Goal: Task Accomplishment & Management: Complete application form

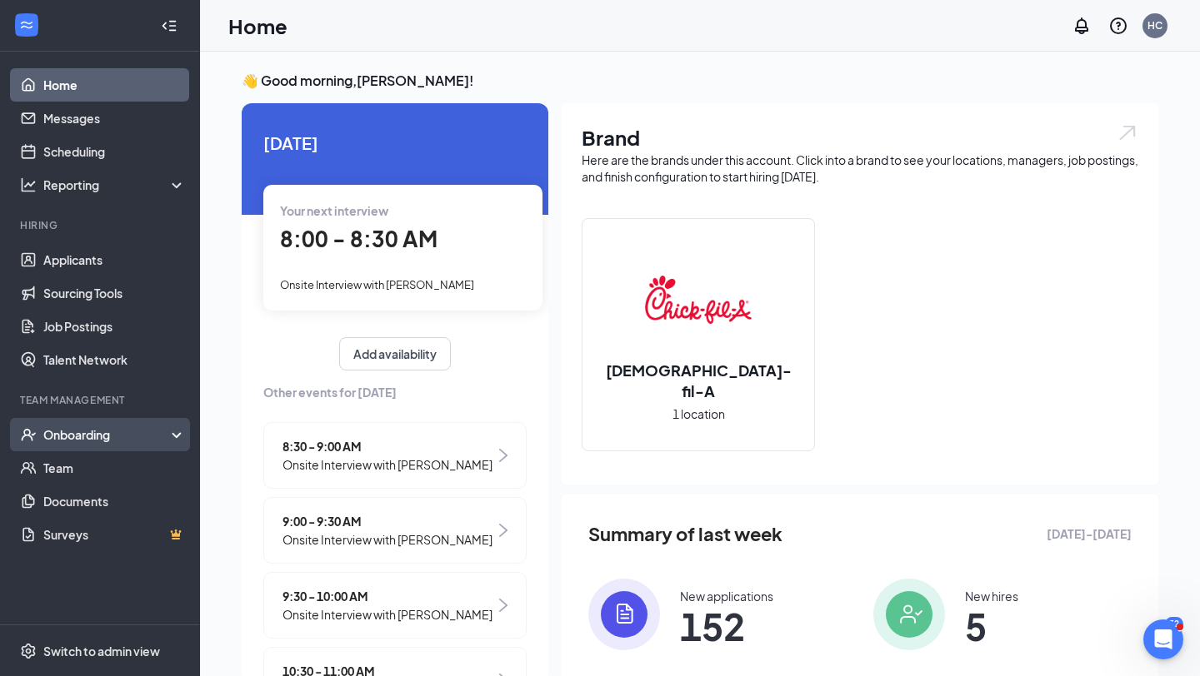
click at [129, 440] on div "Onboarding" at bounding box center [107, 434] width 128 height 17
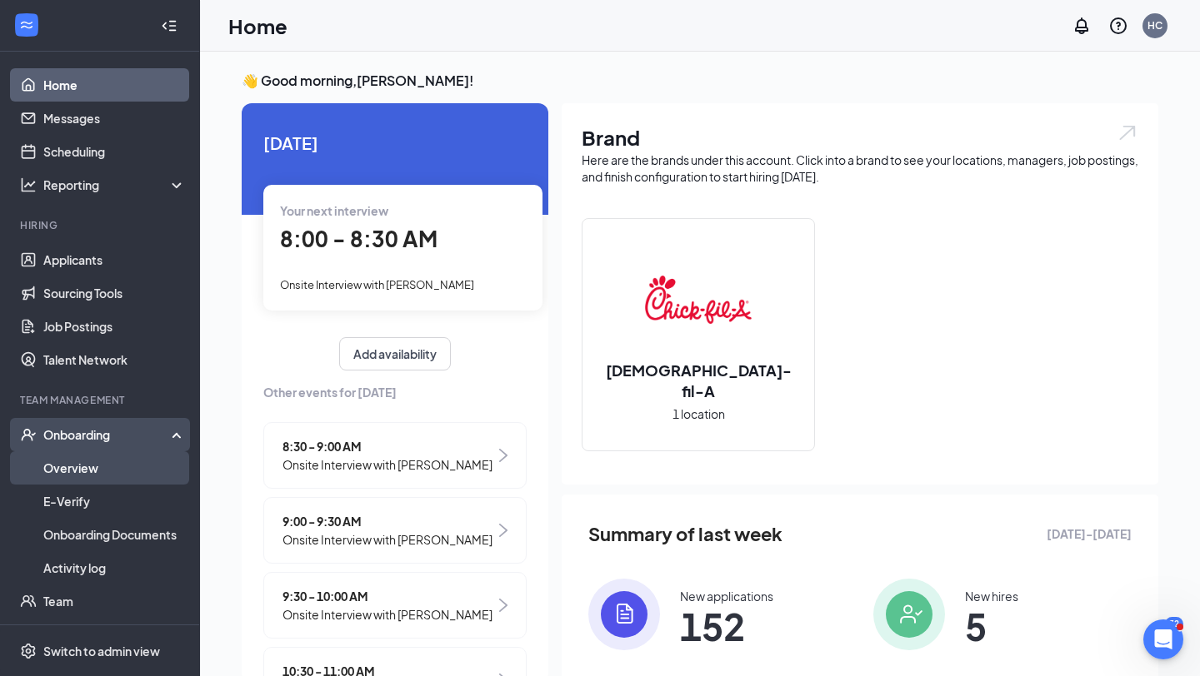
click at [124, 466] on link "Overview" at bounding box center [114, 467] width 142 height 33
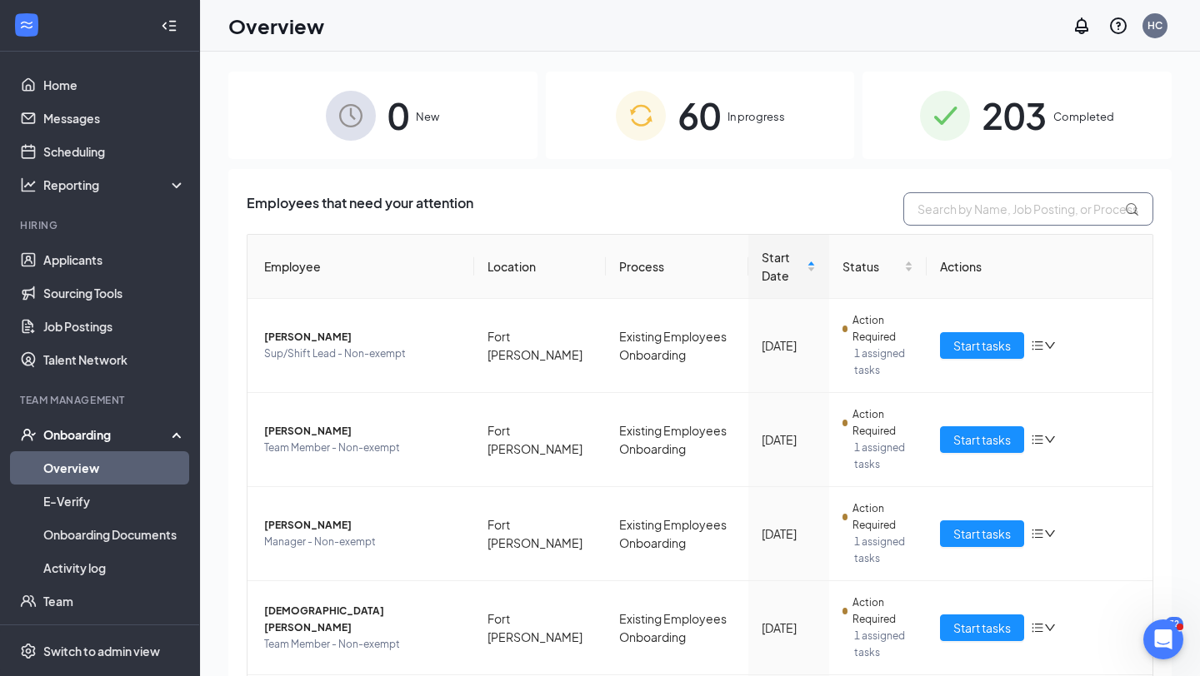
click at [1018, 202] on input "text" at bounding box center [1028, 208] width 250 height 33
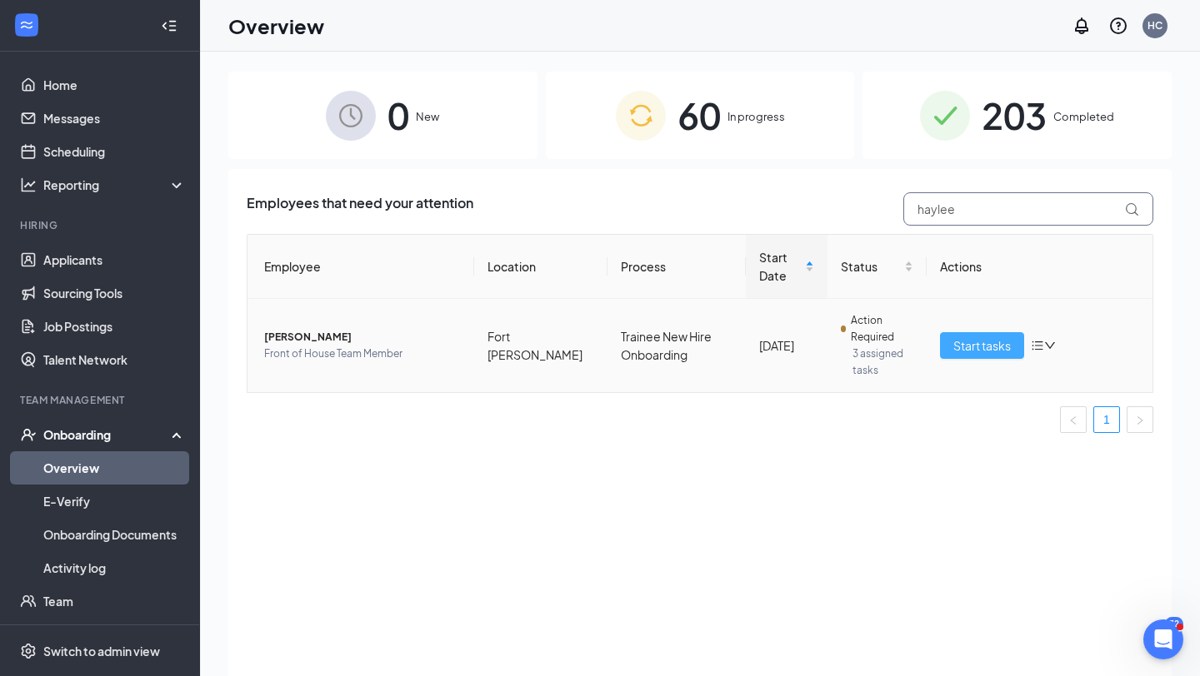
type input "haylee"
click at [955, 339] on span "Start tasks" at bounding box center [981, 346] width 57 height 18
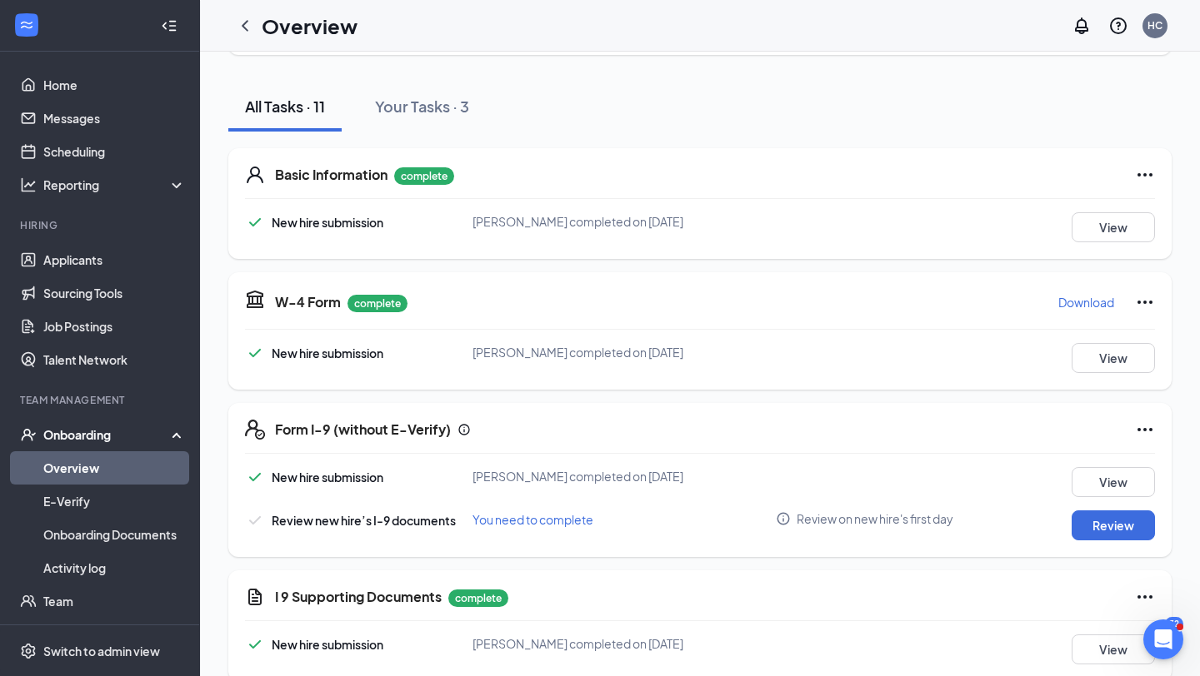
scroll to position [164, 0]
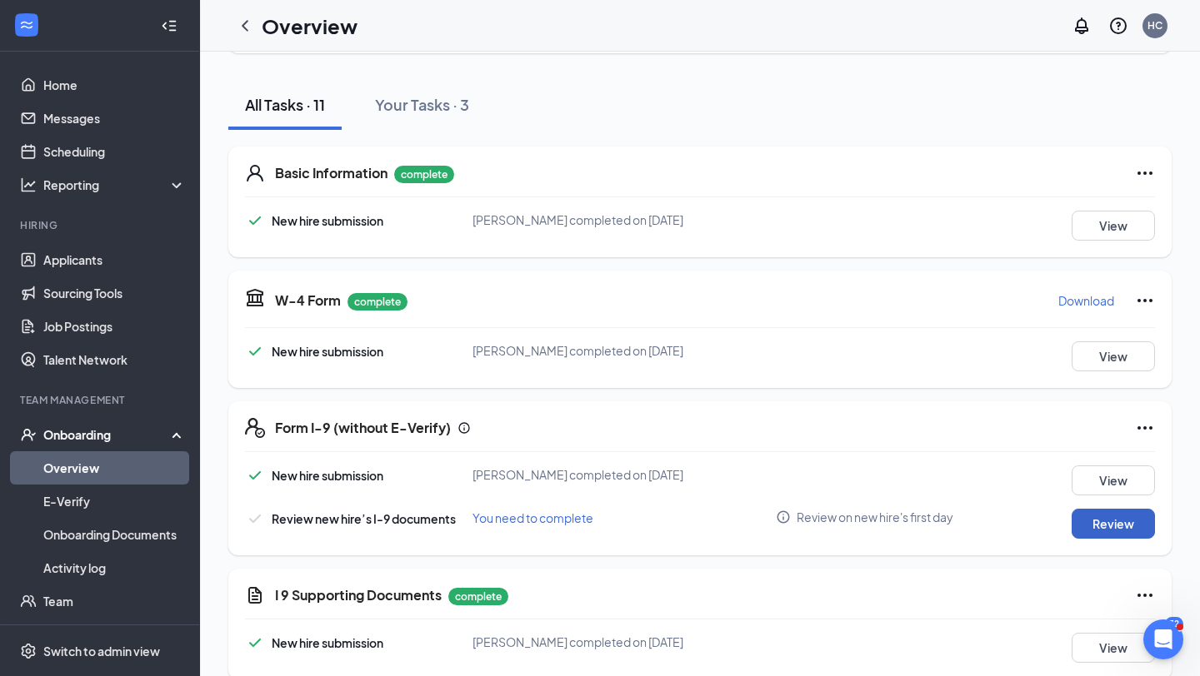
click at [1118, 522] on button "Review" at bounding box center [1112, 524] width 83 height 30
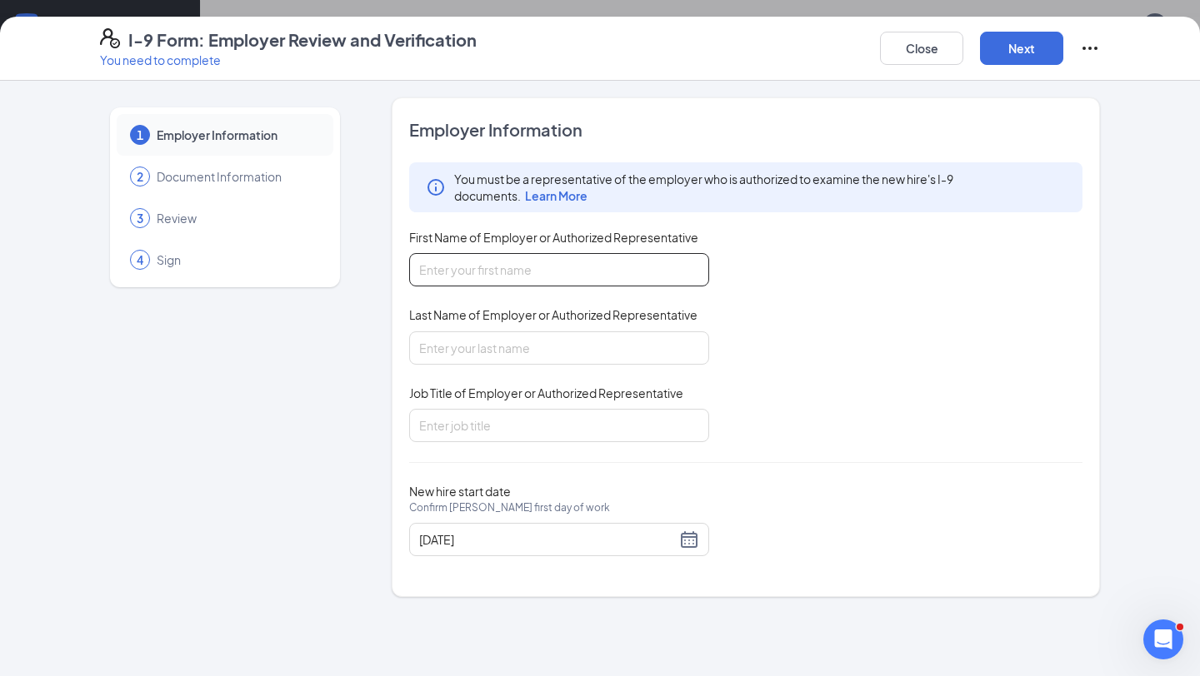
click at [545, 267] on input "First Name of Employer or Authorized Representative" at bounding box center [559, 269] width 300 height 33
type input "[PERSON_NAME]"
click at [492, 421] on input "Job Title of Employer or Authorized Representative" at bounding box center [559, 425] width 300 height 33
type input "Executive director"
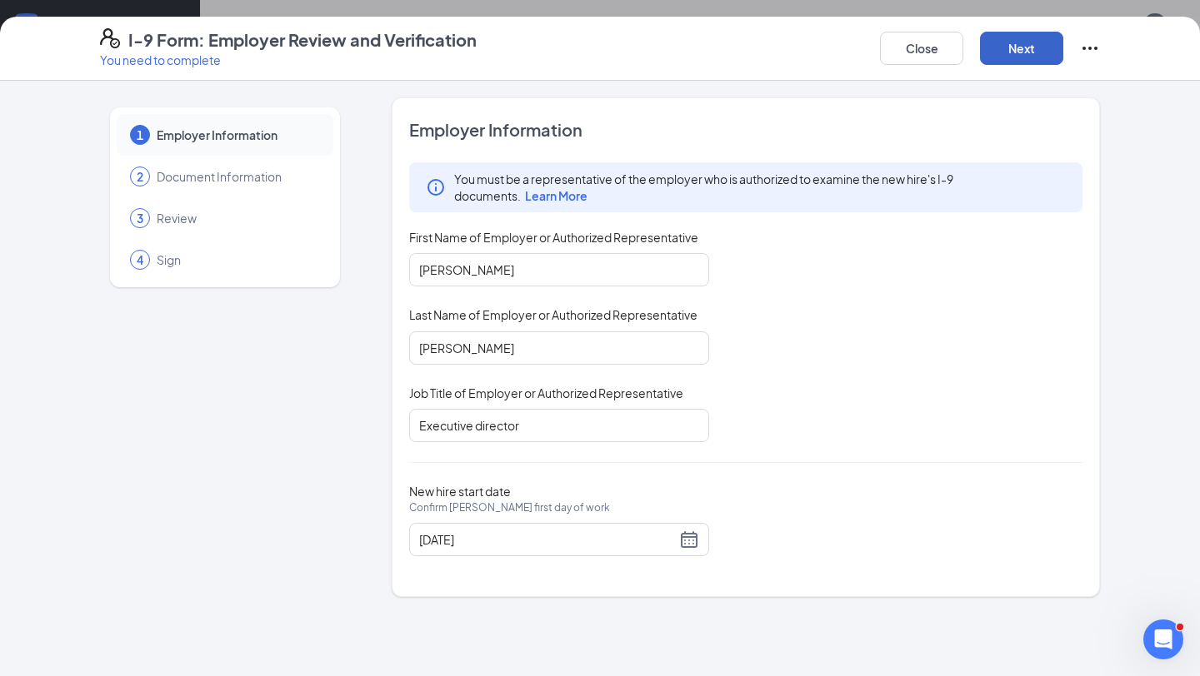
click at [1038, 43] on button "Next" at bounding box center [1021, 48] width 83 height 33
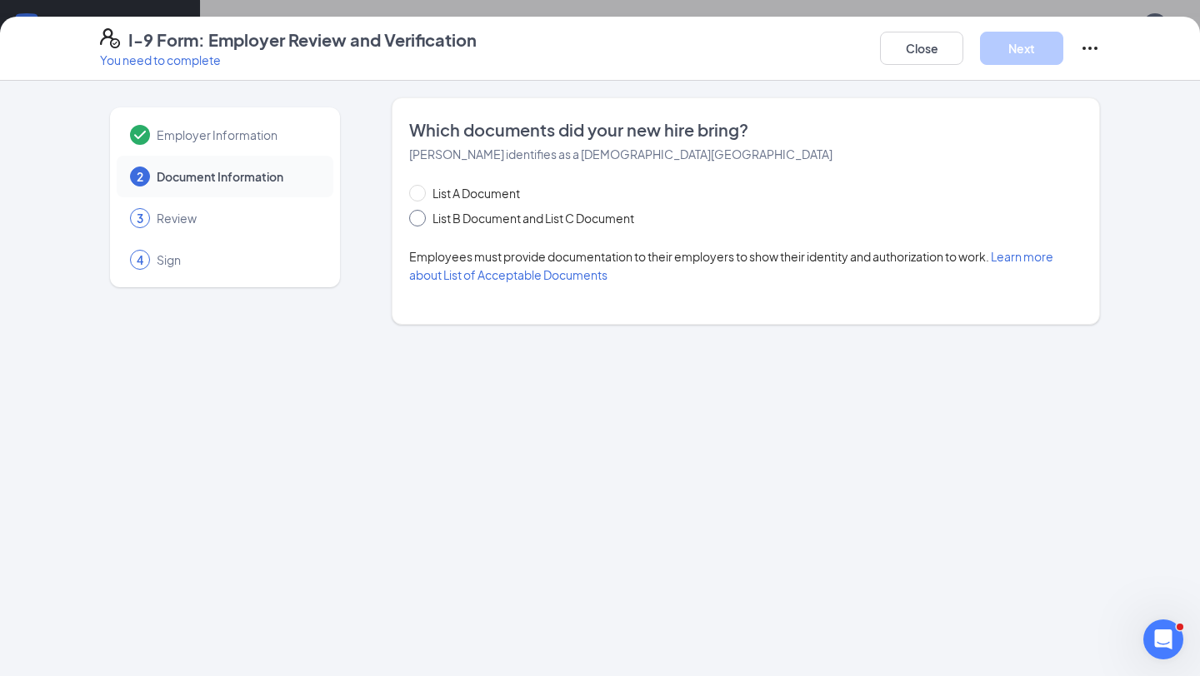
click at [421, 217] on span at bounding box center [417, 218] width 17 height 17
click at [421, 217] on input "List B Document and List C Document" at bounding box center [415, 216] width 12 height 12
radio input "true"
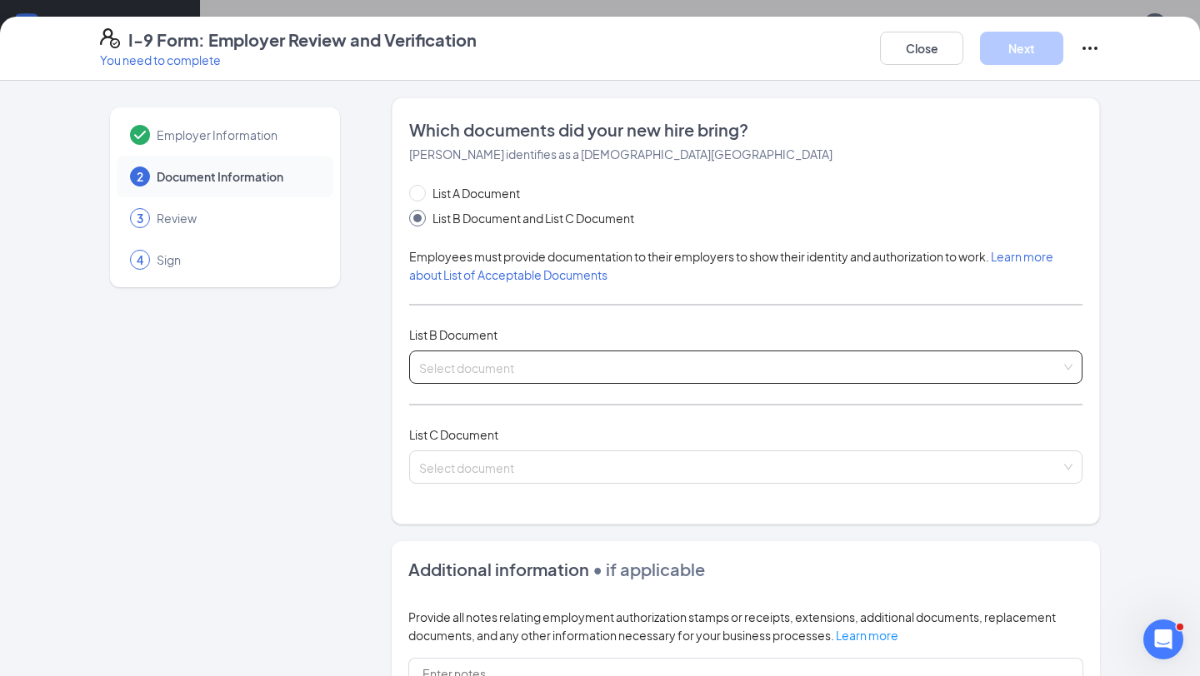
click at [493, 377] on span at bounding box center [739, 368] width 641 height 32
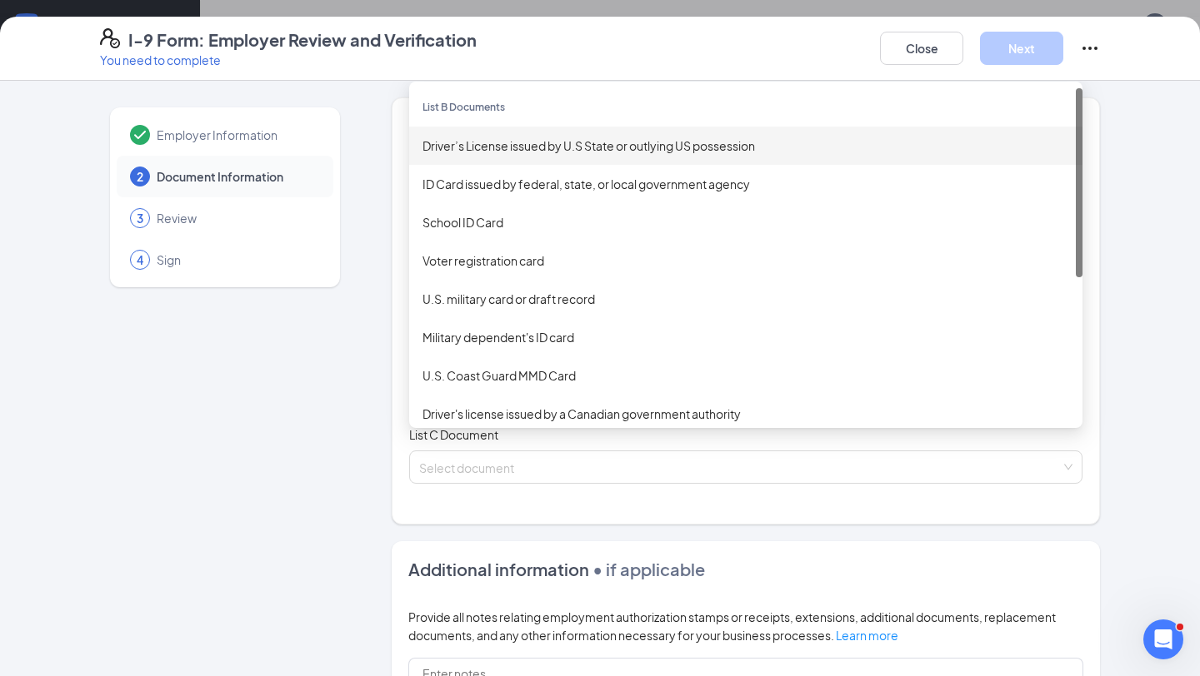
click at [578, 151] on div "Driver’s License issued by U.S State or outlying US possession" at bounding box center [745, 146] width 646 height 18
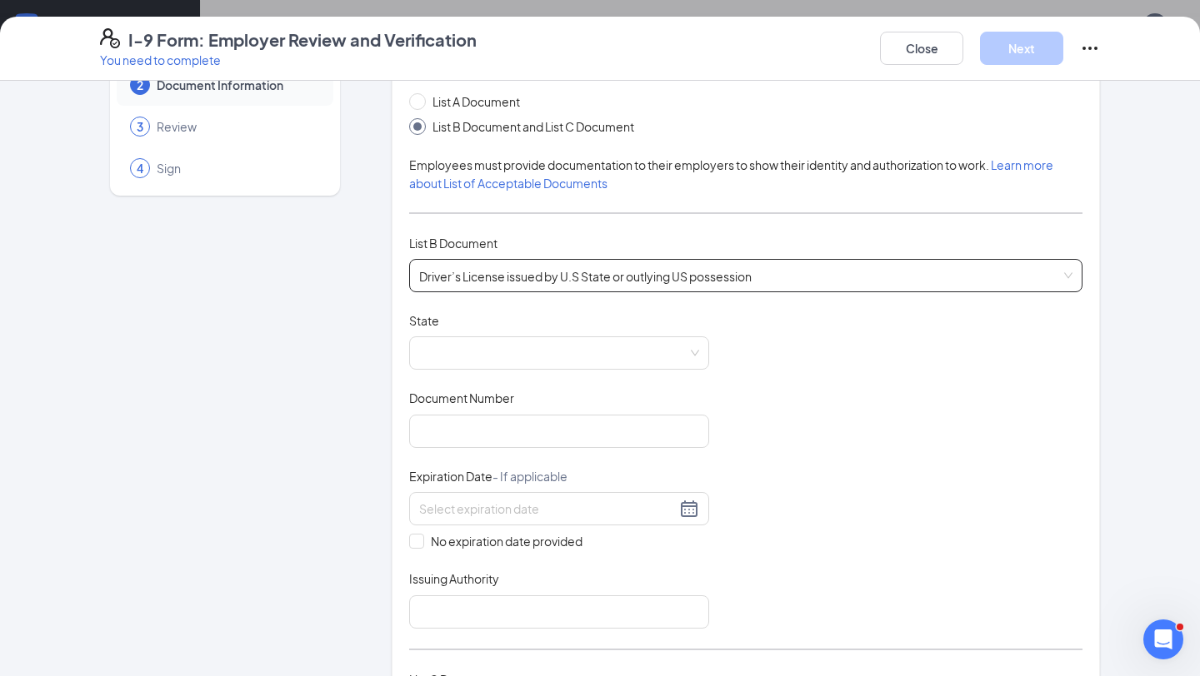
scroll to position [139, 0]
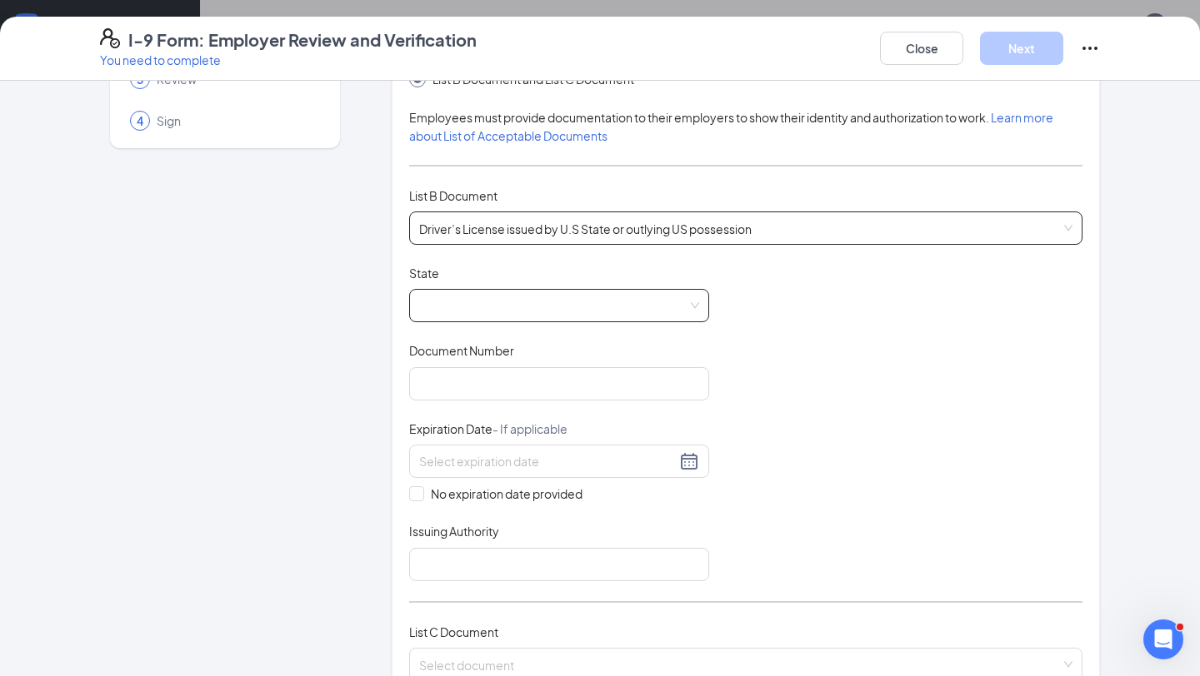
click at [551, 308] on span at bounding box center [559, 306] width 280 height 32
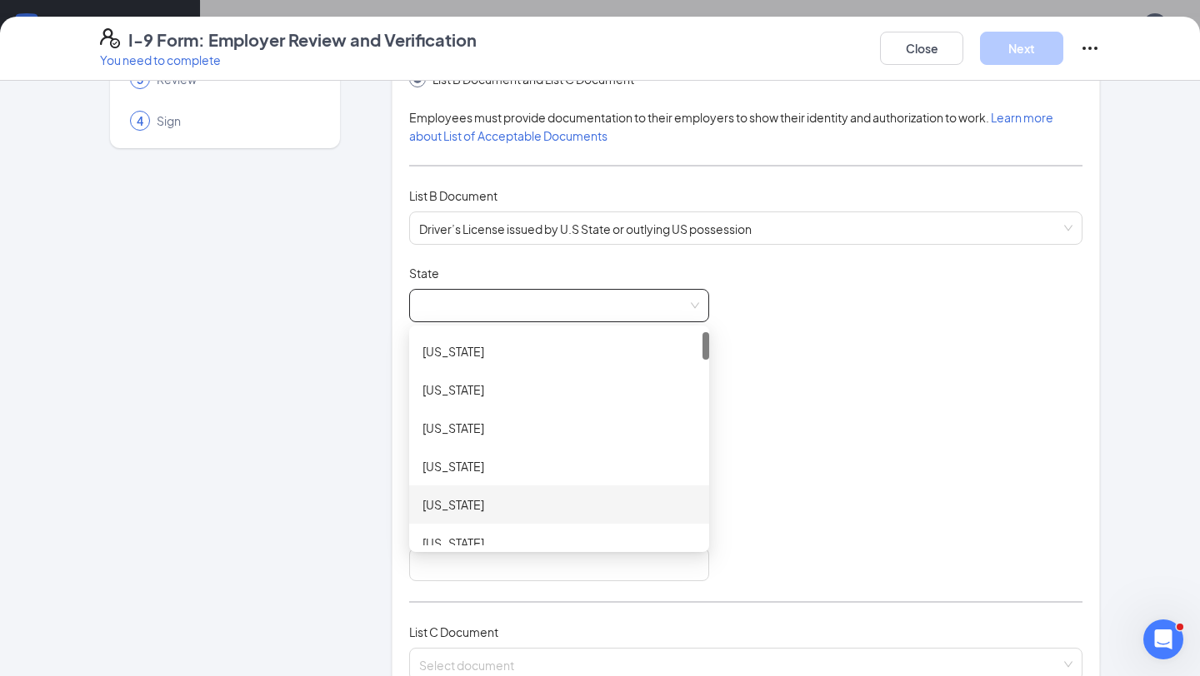
click at [510, 496] on div "[US_STATE]" at bounding box center [558, 505] width 273 height 18
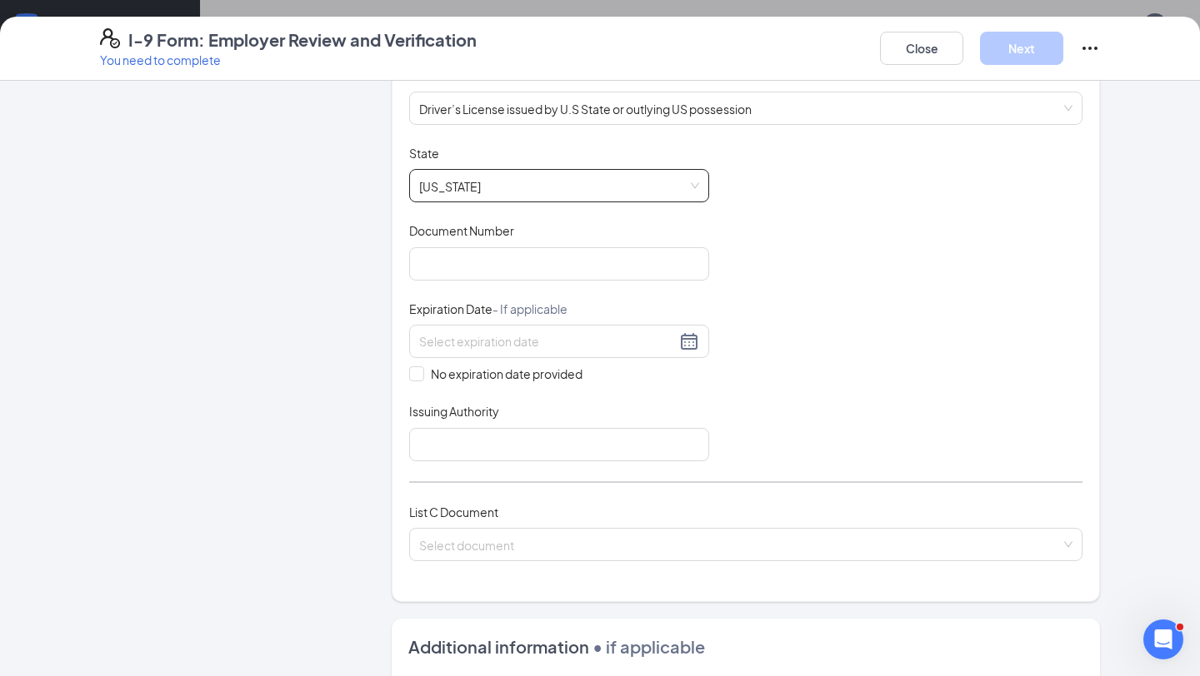
scroll to position [302, 0]
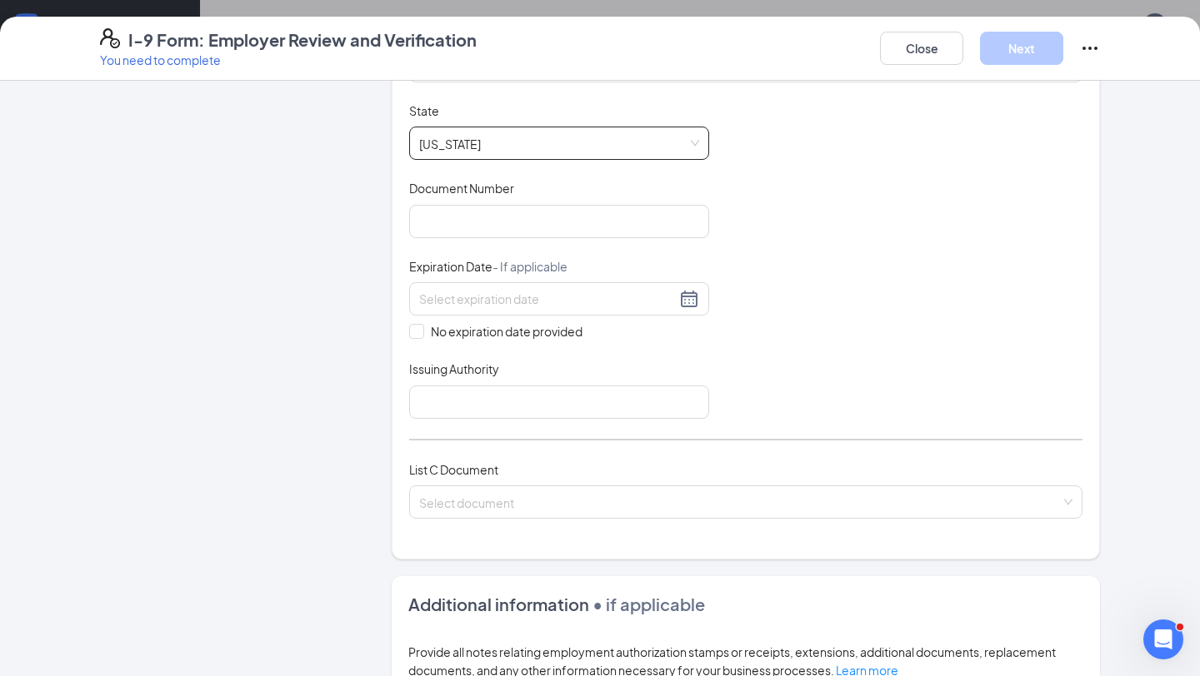
click at [477, 239] on div "Document Title Driver’s License issued by U.S State or outlying US possession S…" at bounding box center [745, 260] width 673 height 317
click at [483, 214] on input "Document Number" at bounding box center [559, 221] width 300 height 33
paste input "944658284"
type input "944658284"
click at [552, 300] on input at bounding box center [547, 299] width 257 height 18
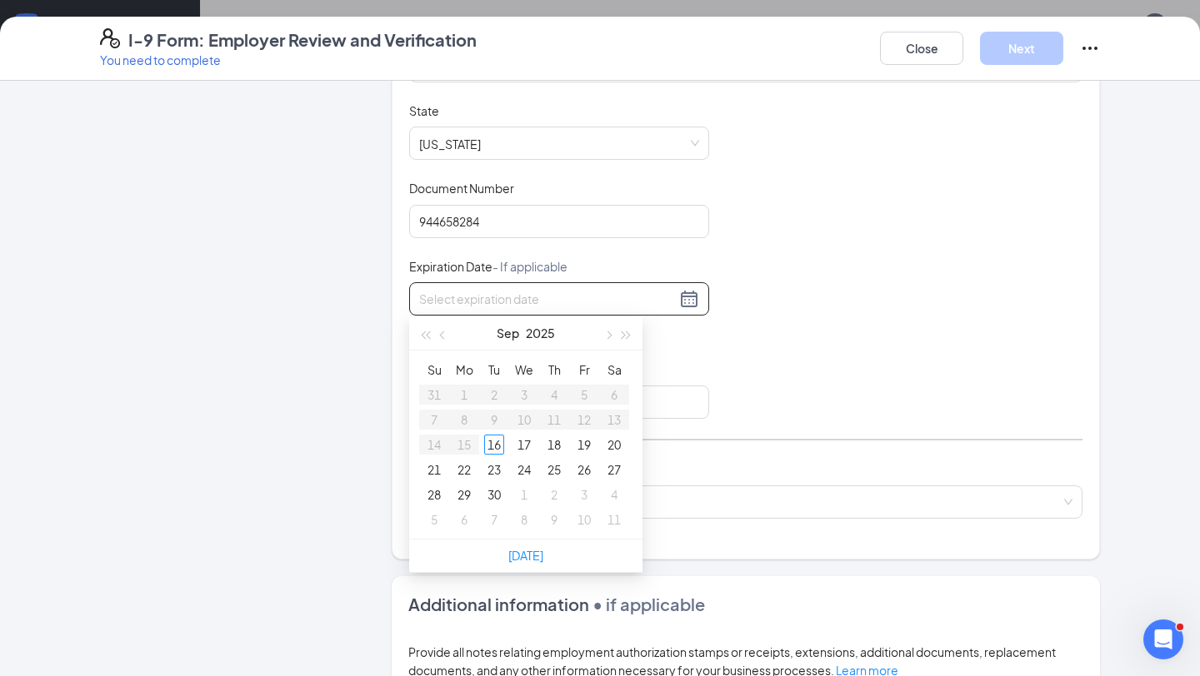
paste input "[DATE]"
click at [561, 419] on div "10" at bounding box center [554, 420] width 20 height 20
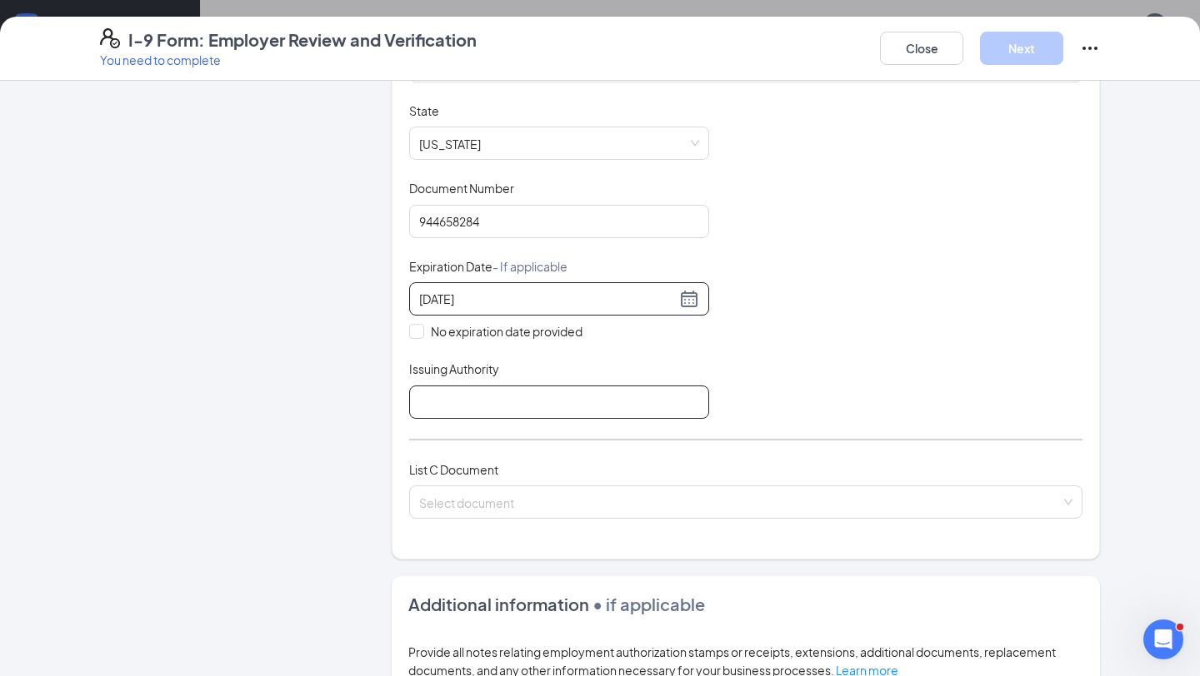
type input "[DATE]"
click at [621, 404] on input "Issuing Authority" at bounding box center [559, 402] width 300 height 33
type input "State of [US_STATE]"
click at [461, 513] on span at bounding box center [739, 502] width 641 height 32
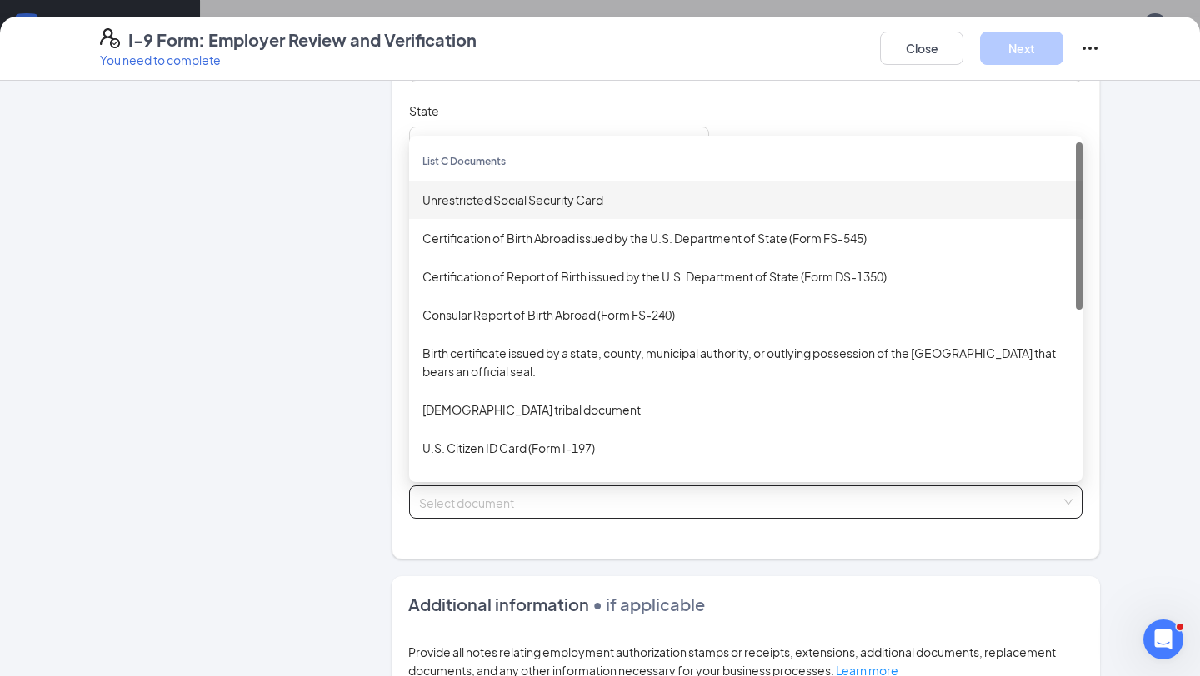
click at [568, 191] on div "Unrestricted Social Security Card" at bounding box center [745, 200] width 646 height 18
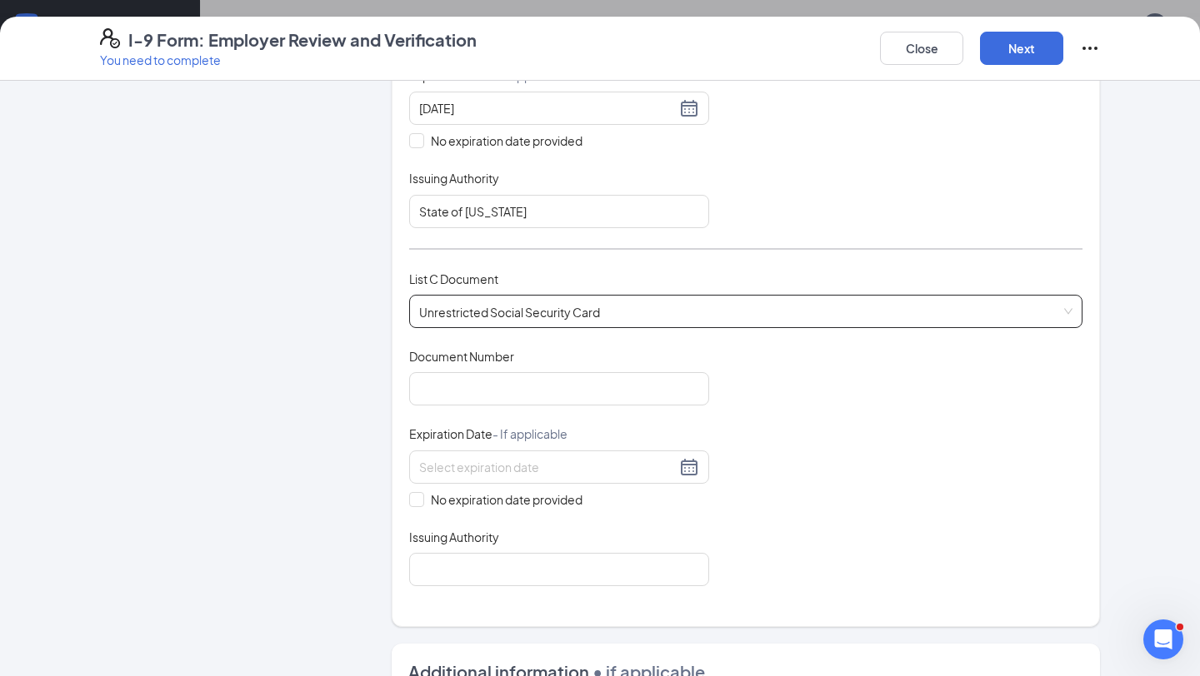
scroll to position [496, 0]
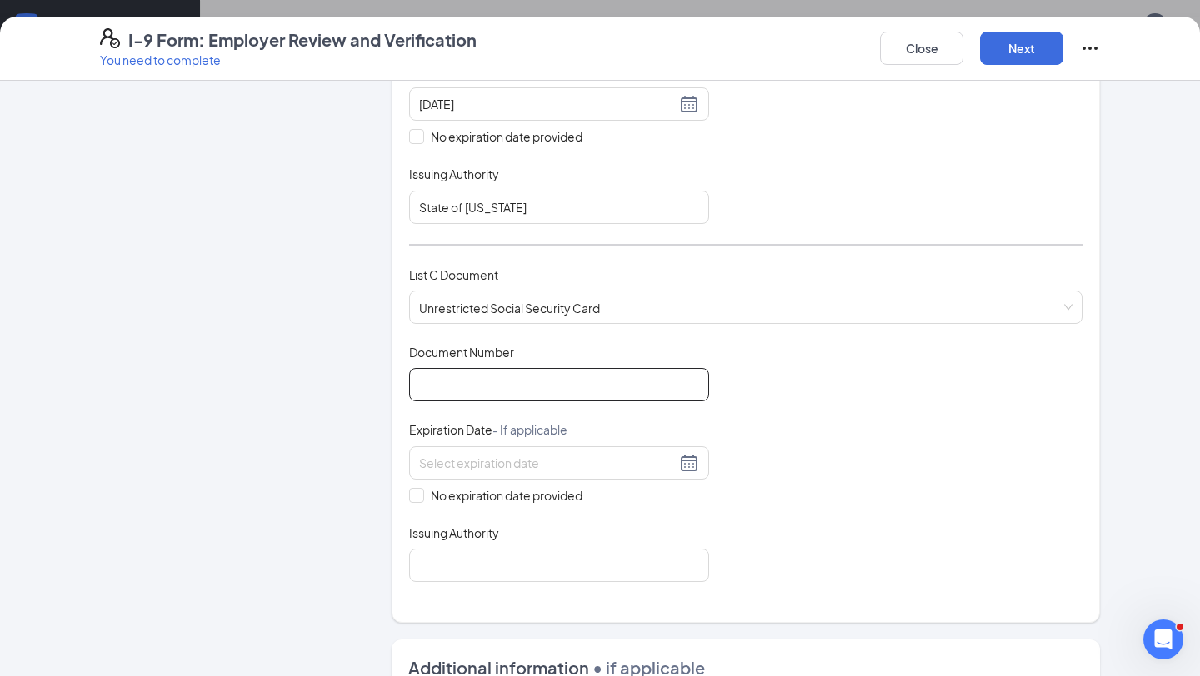
click at [530, 375] on input "Document Number" at bounding box center [559, 384] width 300 height 33
type input "444212768"
click at [418, 496] on span at bounding box center [416, 495] width 15 height 15
click at [418, 496] on input "No expiration date provided" at bounding box center [415, 494] width 12 height 12
checkbox input "true"
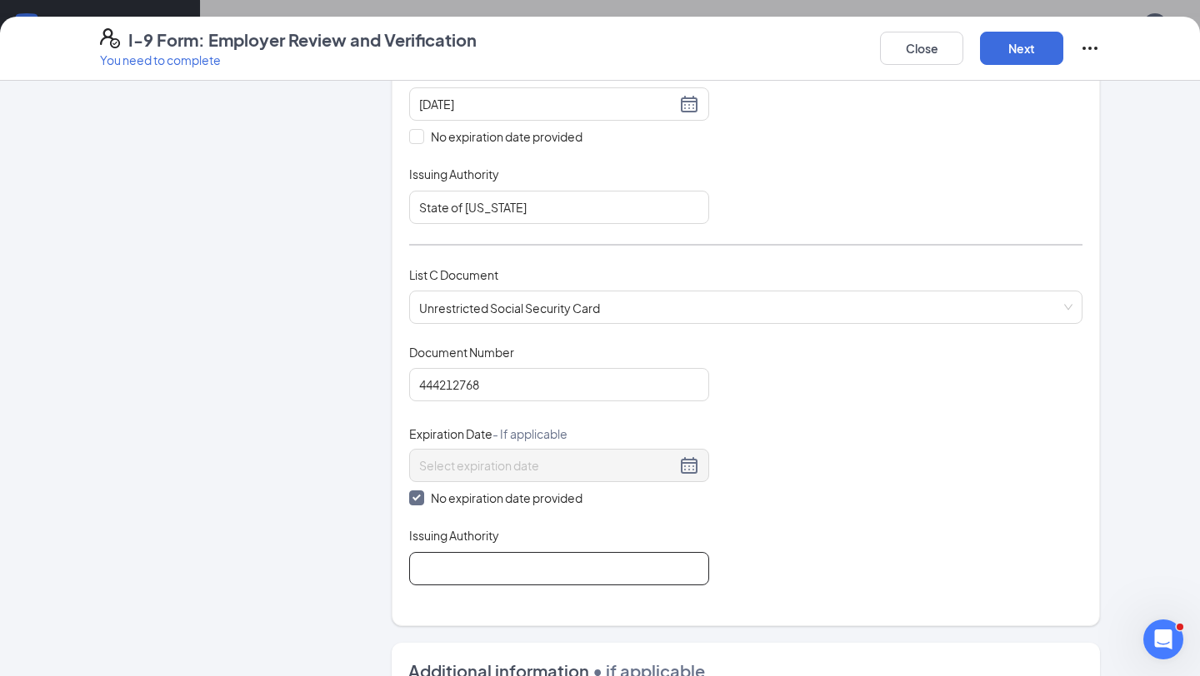
click at [444, 581] on input "Issuing Authority" at bounding box center [559, 568] width 300 height 33
type input "Social Security Administration"
click at [1016, 43] on button "Next" at bounding box center [1021, 48] width 83 height 33
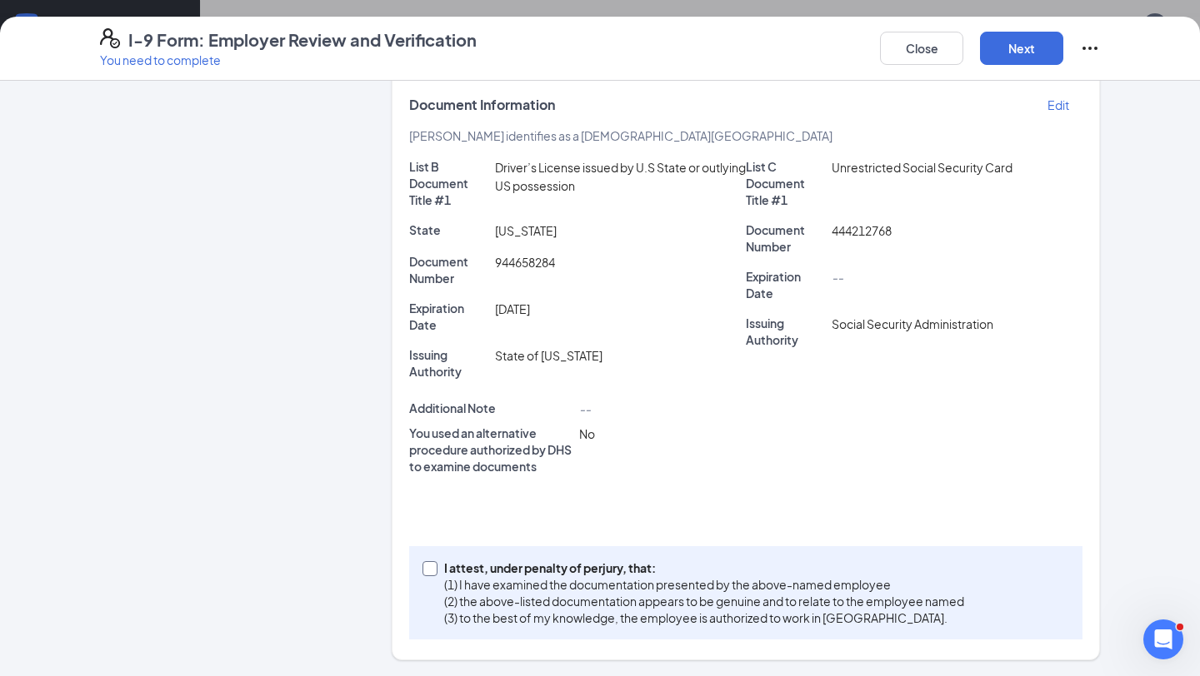
click at [429, 569] on input "I attest, under penalty of [PERSON_NAME], that: (1) I have examined the documen…" at bounding box center [428, 567] width 12 height 12
checkbox input "true"
click at [1041, 41] on button "Next" at bounding box center [1021, 48] width 83 height 33
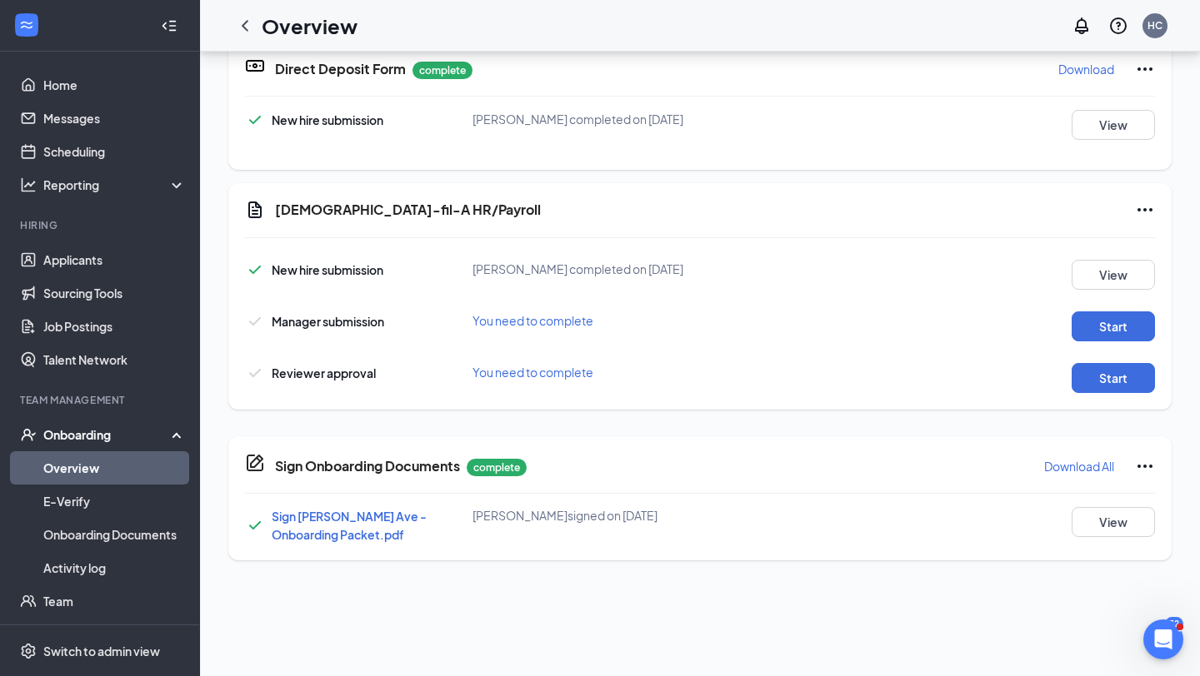
scroll to position [356, 0]
click at [1132, 325] on button "Start" at bounding box center [1112, 326] width 83 height 30
click at [1124, 368] on button "Start" at bounding box center [1112, 377] width 83 height 30
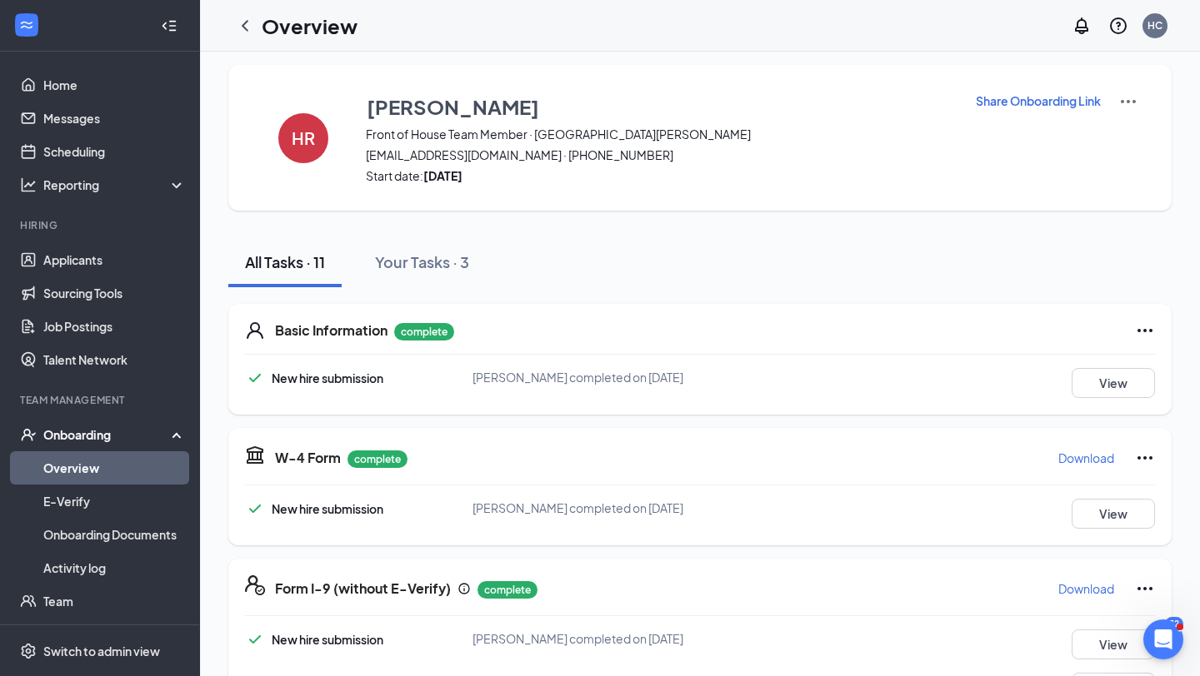
scroll to position [0, 0]
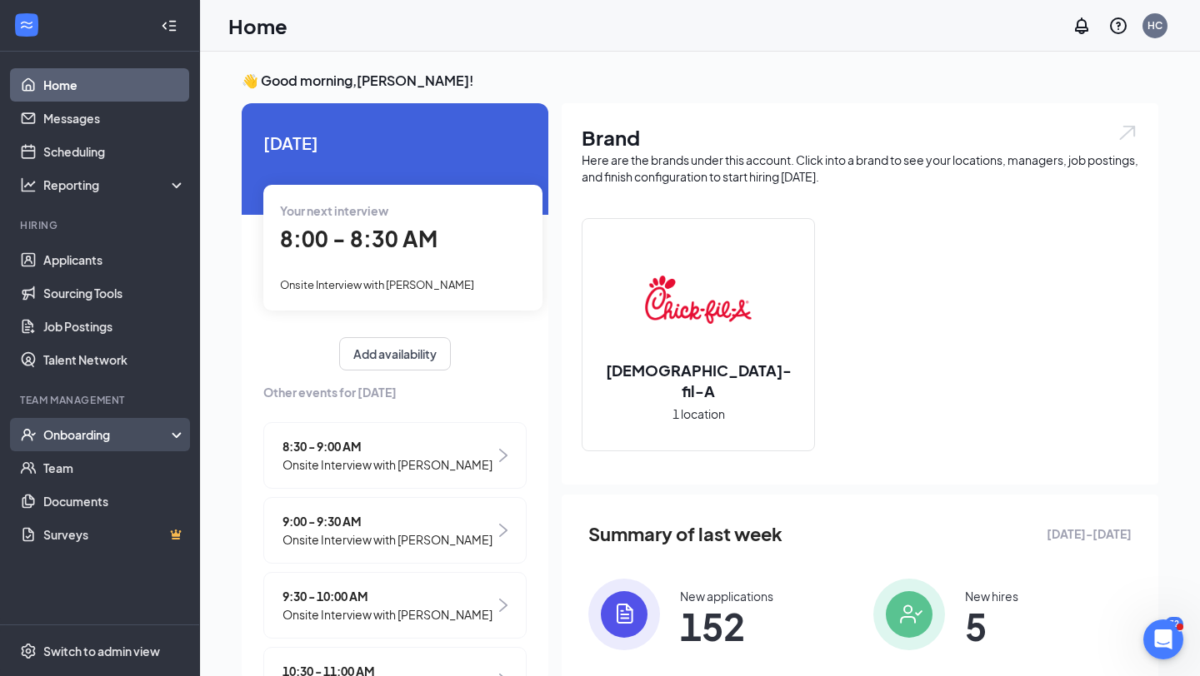
click at [122, 436] on div "Onboarding" at bounding box center [107, 434] width 128 height 17
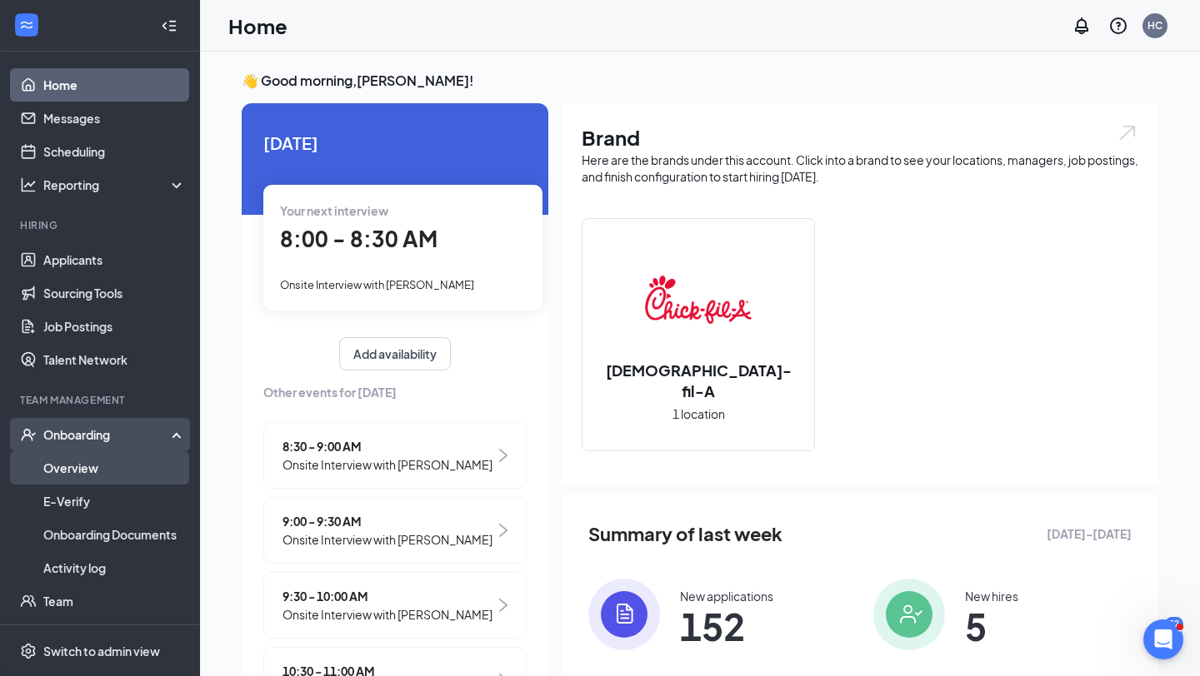
click at [114, 471] on link "Overview" at bounding box center [114, 467] width 142 height 33
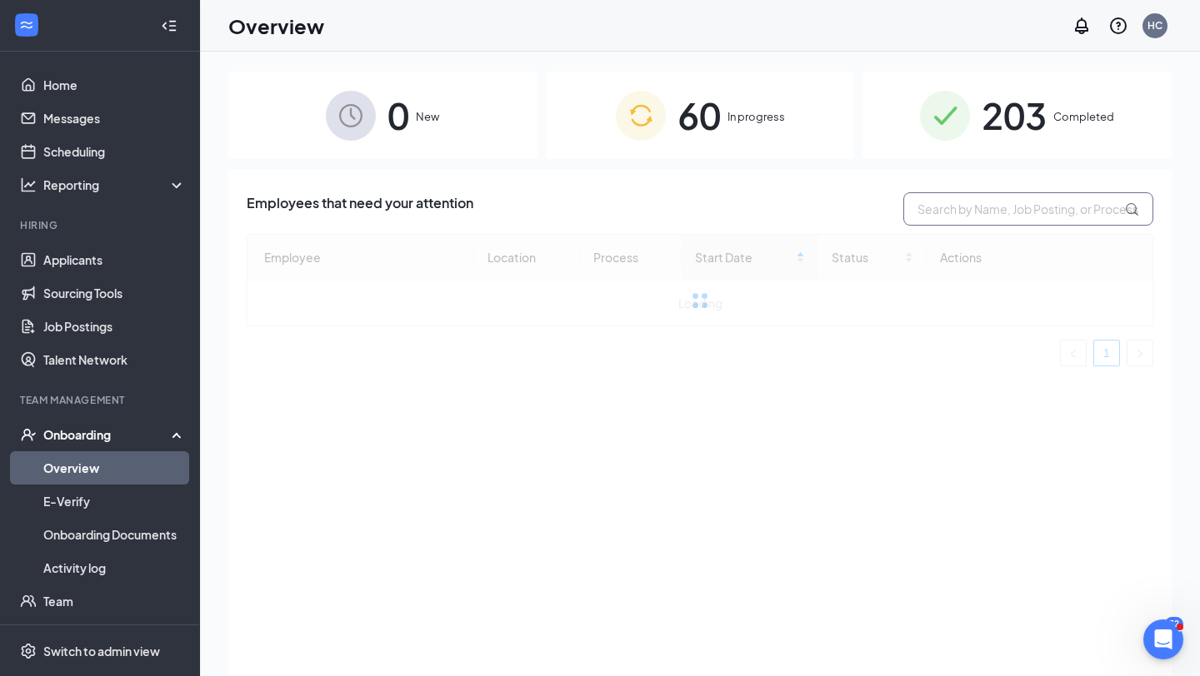
click at [969, 211] on input "text" at bounding box center [1028, 208] width 250 height 33
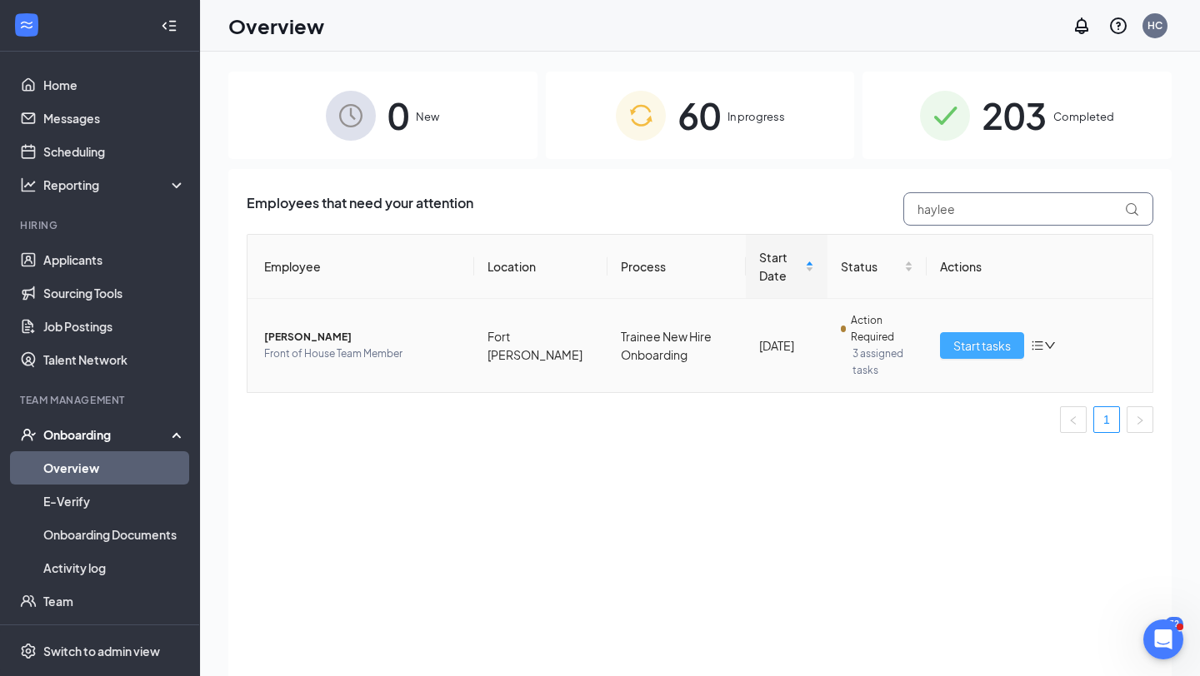
type input "haylee"
click at [963, 340] on span "Start tasks" at bounding box center [981, 346] width 57 height 18
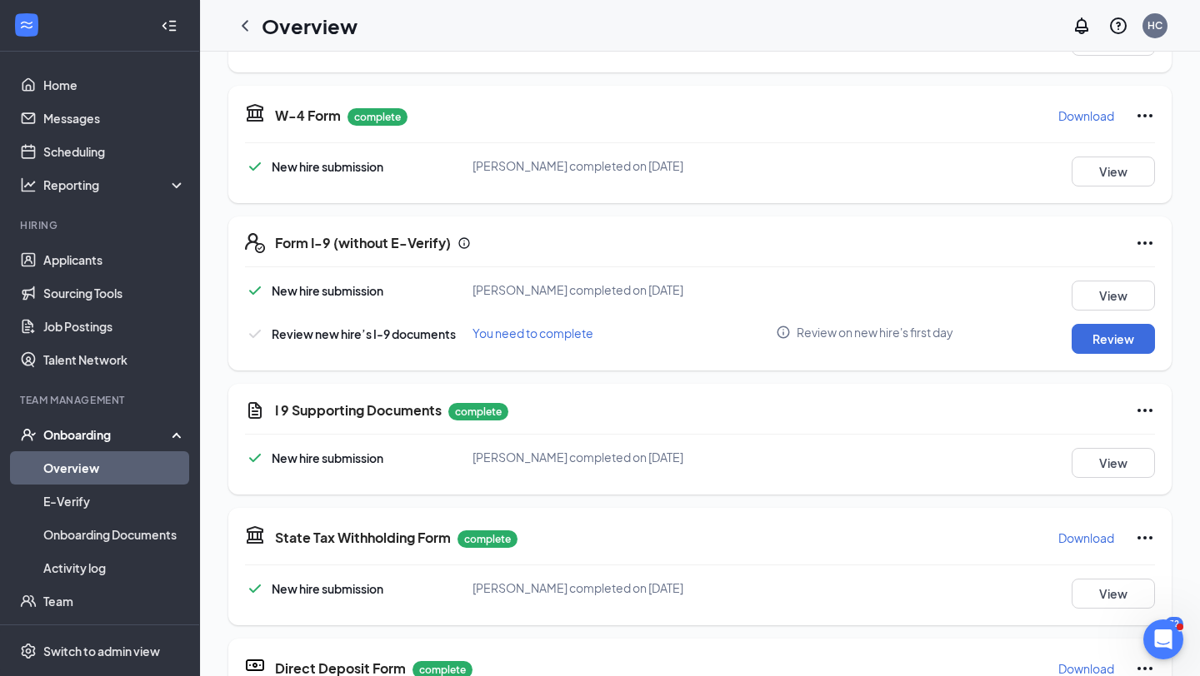
scroll to position [382, 0]
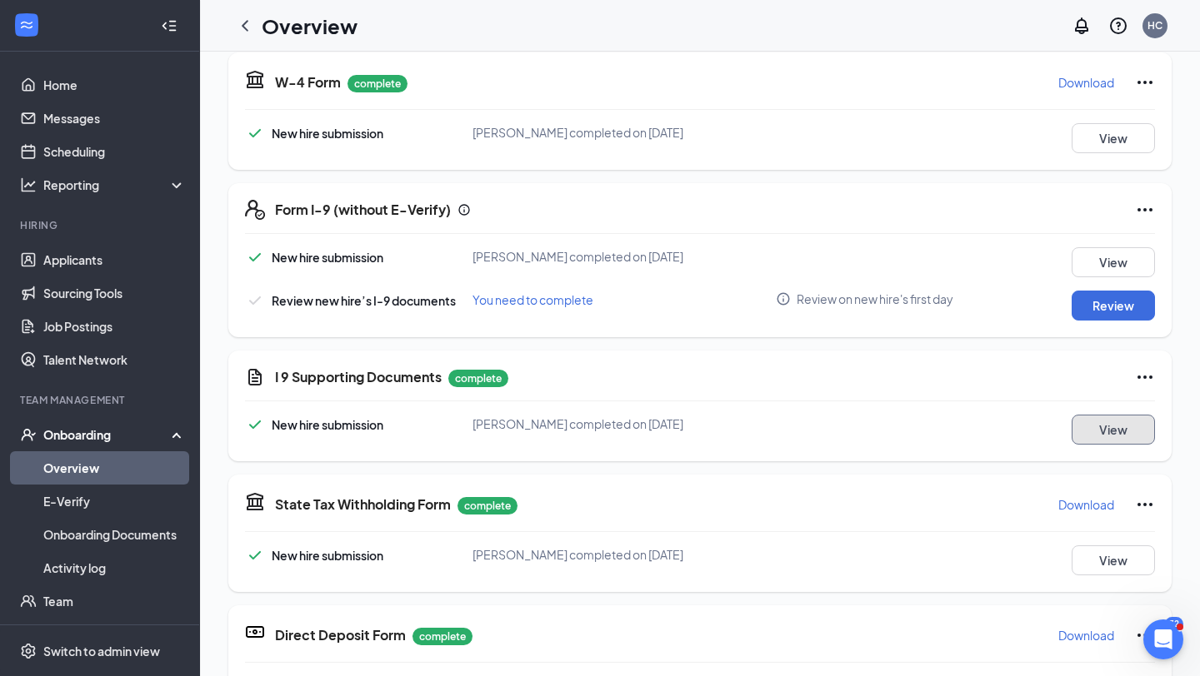
click at [1095, 441] on button "View" at bounding box center [1112, 430] width 83 height 30
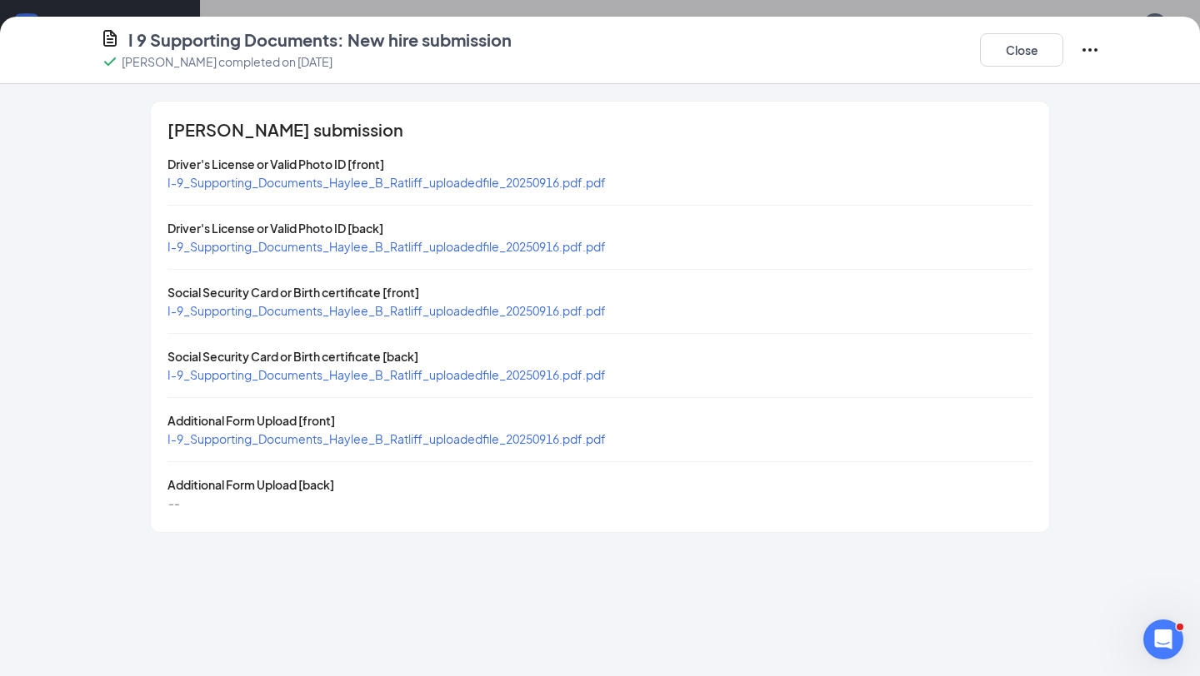
click at [421, 188] on span "I-9_Supporting_Documents_Haylee_B_Ratliff_uploadedfile_20250916.pdf.pdf" at bounding box center [386, 182] width 438 height 15
click at [563, 313] on span "I-9_Supporting_Documents_Haylee_B_Ratliff_uploadedfile_20250916.pdf.pdf" at bounding box center [386, 310] width 438 height 15
